Goal: Task Accomplishment & Management: Manage account settings

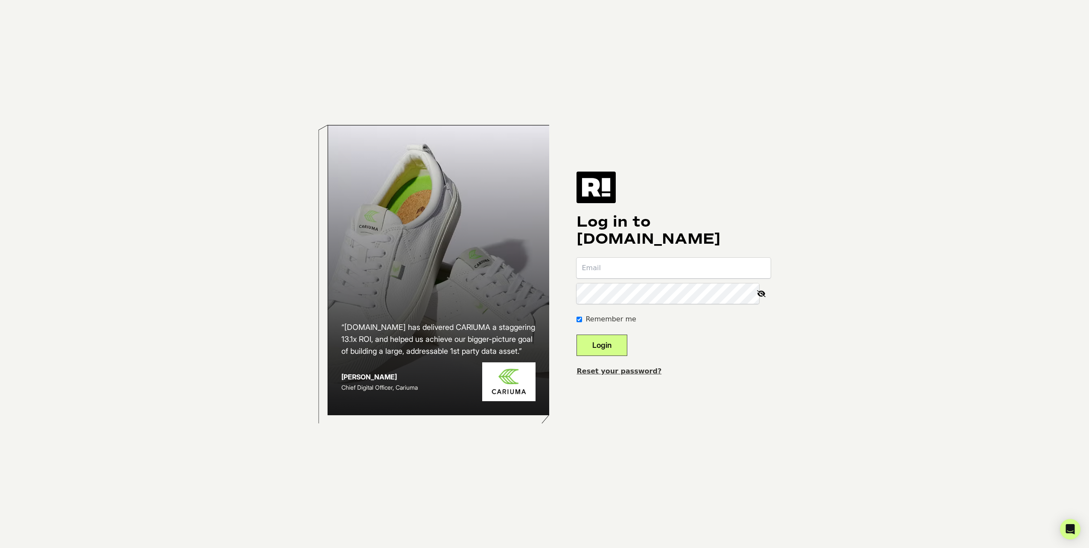
click at [623, 267] on input "email" at bounding box center [673, 268] width 194 height 20
type input "lilli@localcrafts.com"
click at [643, 256] on div "Log in to Retention.com lilli@localcrafts.com Remember me Login Reset your pass…" at bounding box center [673, 274] width 194 height 205
drag, startPoint x: 586, startPoint y: 286, endPoint x: 595, endPoint y: 307, distance: 23.1
click at [586, 286] on div "“Retention.com has delivered CARIUMA a staggering 13.1x ROI, and helped us achi…" at bounding box center [544, 274] width 486 height 548
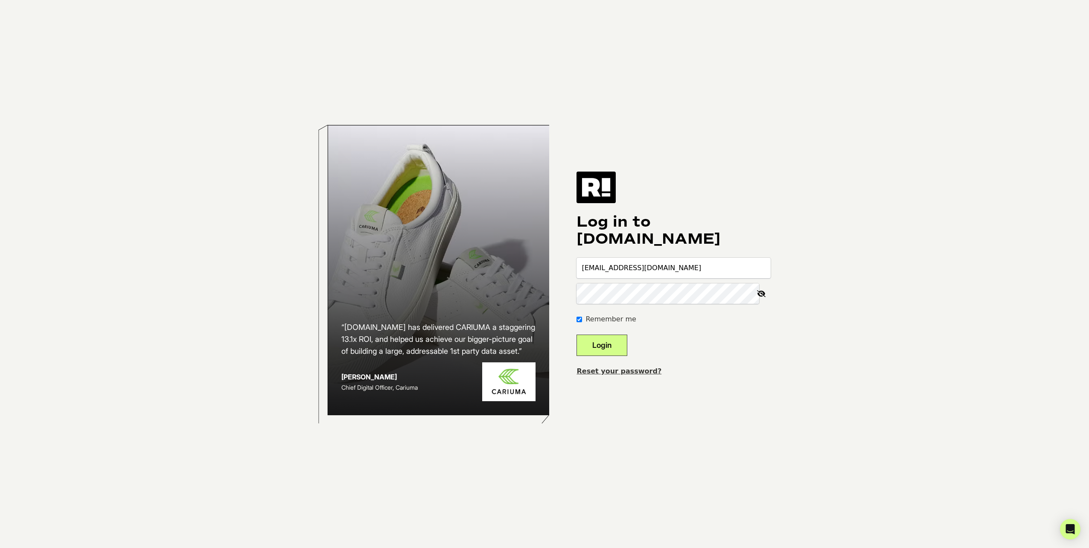
click at [628, 371] on link "Reset your password?" at bounding box center [618, 371] width 85 height 8
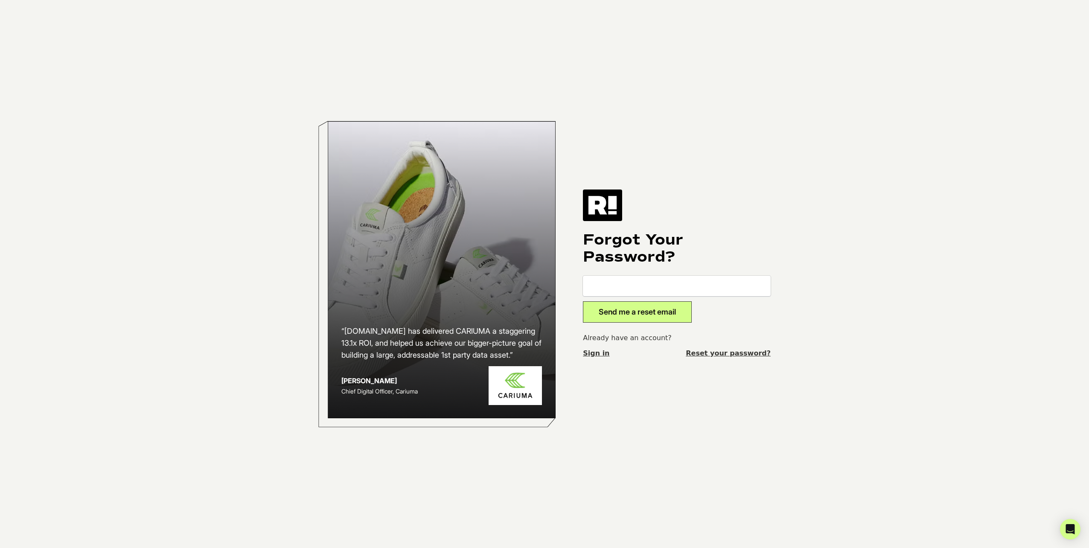
click at [654, 290] on input "email" at bounding box center [677, 286] width 188 height 20
type input "[EMAIL_ADDRESS][DOMAIN_NAME]"
click at [654, 304] on button "Send me a reset email" at bounding box center [637, 311] width 109 height 21
click at [606, 355] on link "Sign in" at bounding box center [596, 353] width 26 height 10
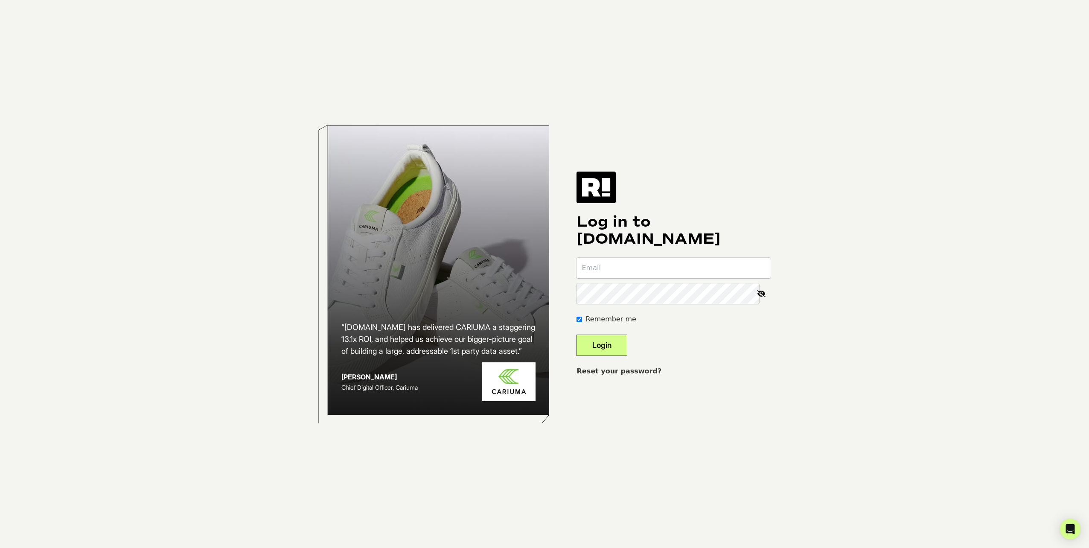
click at [621, 271] on input "email" at bounding box center [673, 268] width 194 height 20
click at [645, 241] on h1 "Log in to Retention.com" at bounding box center [673, 230] width 194 height 34
click at [455, 316] on div "“Retention.com has delivered CARIUMA a staggering 13.1x ROI, and helped us achi…" at bounding box center [439, 270] width 222 height 290
click at [599, 190] on img at bounding box center [595, 188] width 39 height 32
drag, startPoint x: 224, startPoint y: 221, endPoint x: 231, endPoint y: 225, distance: 8.6
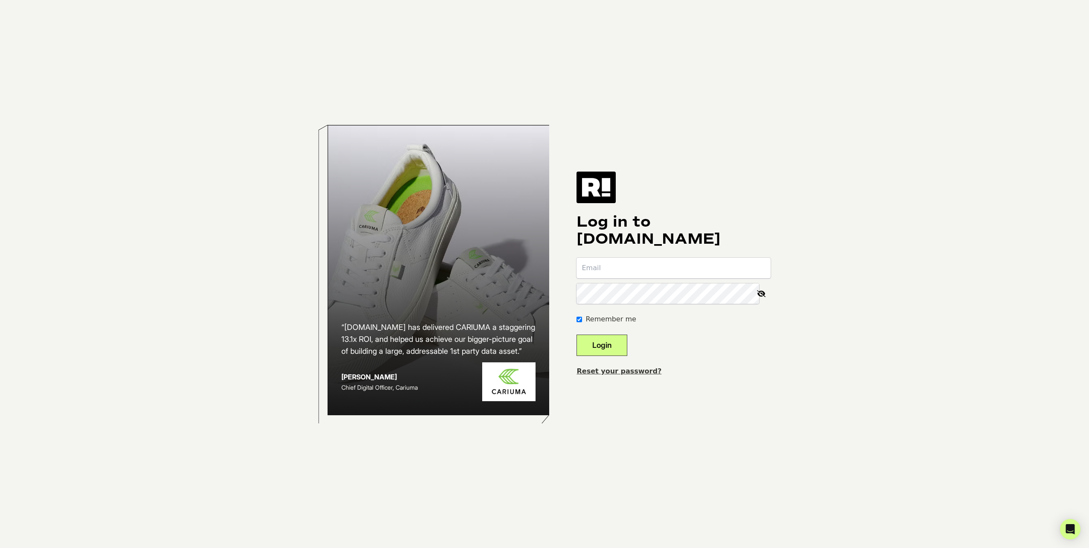
click at [224, 221] on body "“[DOMAIN_NAME] has delivered CARIUMA a staggering 13.1x ROI, and helped us achi…" at bounding box center [544, 274] width 1089 height 548
click at [462, 345] on h2 "“[DOMAIN_NAME] has delivered CARIUMA a staggering 13.1x ROI, and helped us achi…" at bounding box center [438, 339] width 195 height 36
click at [642, 273] on input "email" at bounding box center [673, 268] width 194 height 20
click at [660, 249] on div "Log in to [DOMAIN_NAME] Remember me Login Reset your password?" at bounding box center [673, 274] width 194 height 205
click at [130, 438] on body "“[DOMAIN_NAME] has delivered CARIUMA a staggering 13.1x ROI, and helped us achi…" at bounding box center [544, 274] width 1089 height 548
